Goal: Information Seeking & Learning: Stay updated

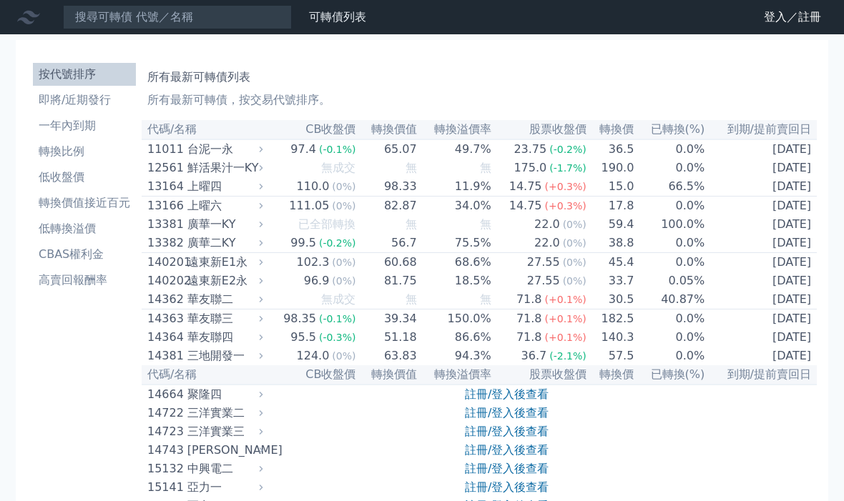
click at [113, 103] on li "即將/近期發行" at bounding box center [84, 100] width 103 height 17
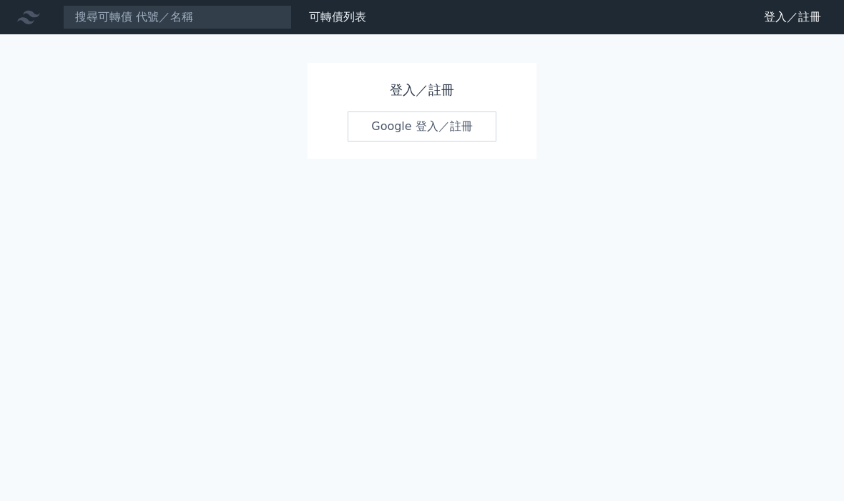
click at [399, 131] on link "Google 登入／註冊" at bounding box center [422, 127] width 149 height 30
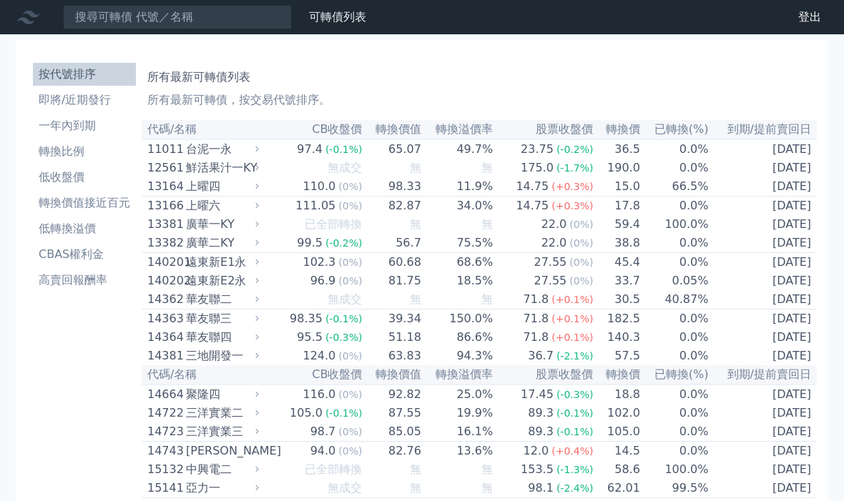
click at [93, 93] on li "即將/近期發行" at bounding box center [84, 100] width 103 height 17
